Goal: Task Accomplishment & Management: Manage account settings

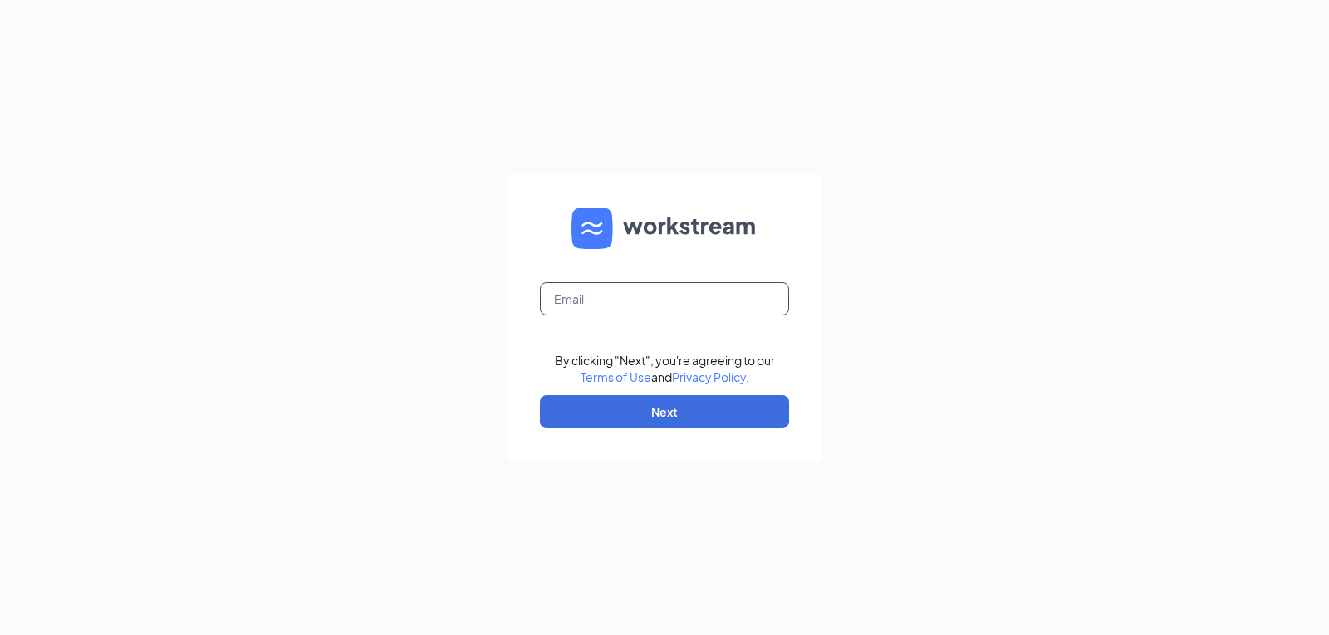
click at [666, 303] on input "text" at bounding box center [664, 298] width 249 height 33
type input "[EMAIL_ADDRESS][DOMAIN_NAME]"
click at [669, 416] on button "Next" at bounding box center [664, 411] width 249 height 33
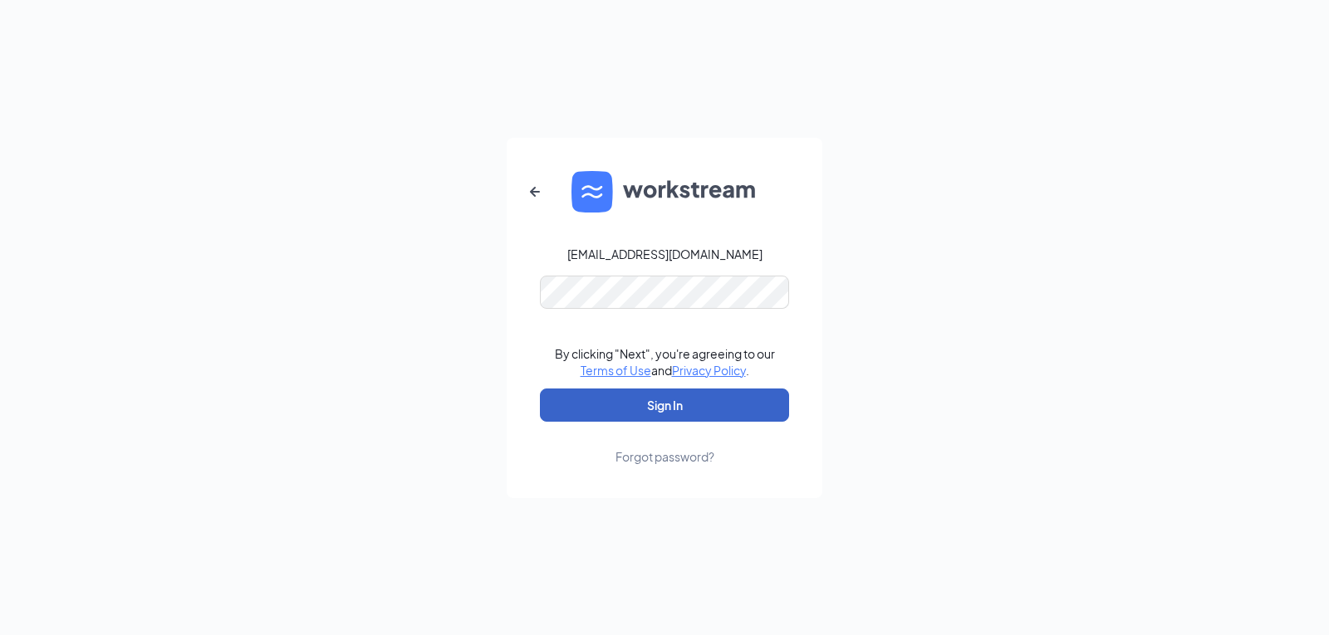
click at [653, 399] on button "Sign In" at bounding box center [664, 405] width 249 height 33
